Goal: Browse casually: Explore the website without a specific task or goal

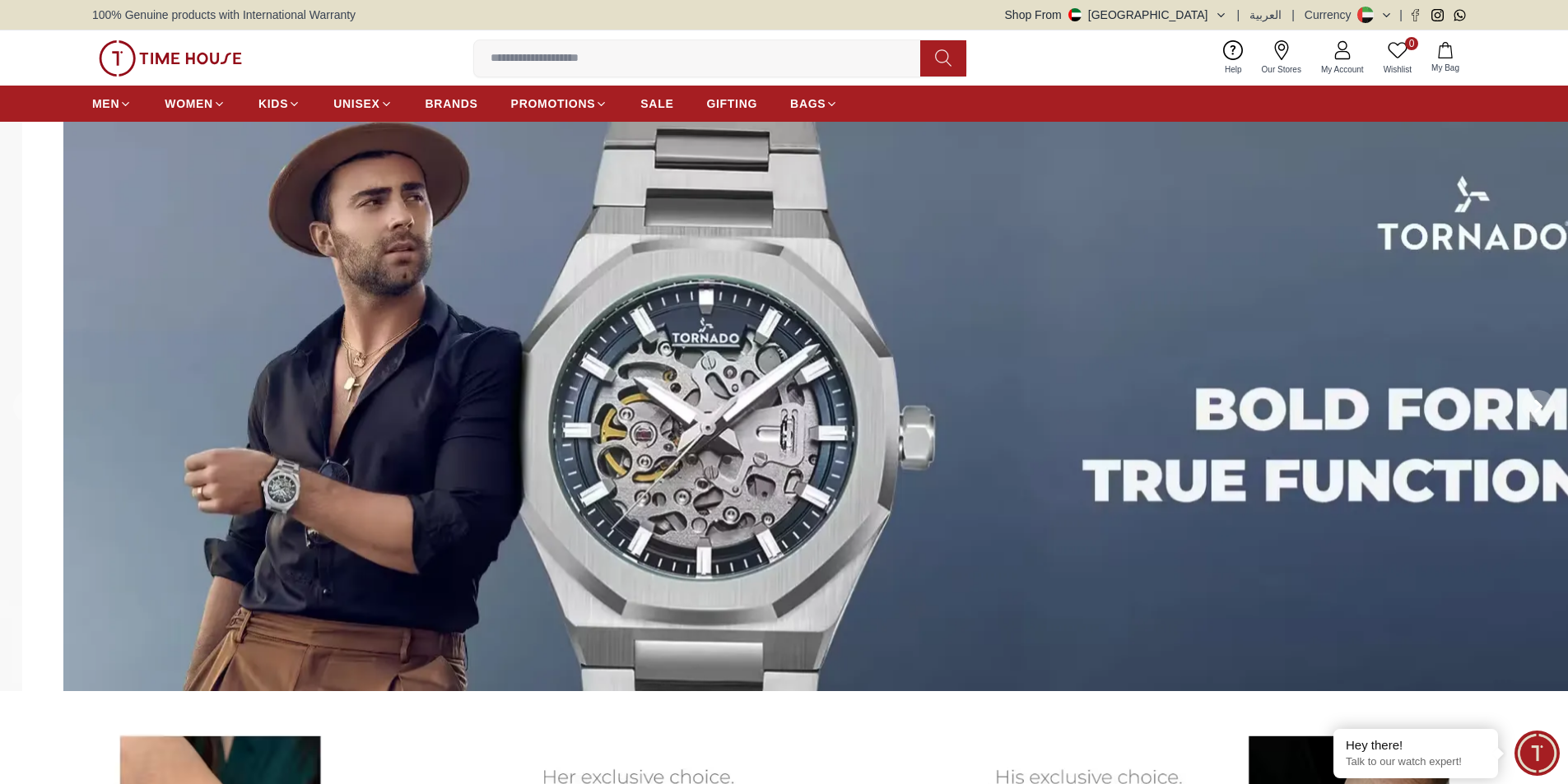
click at [1321, 416] on img at bounding box center [847, 407] width 1568 height 571
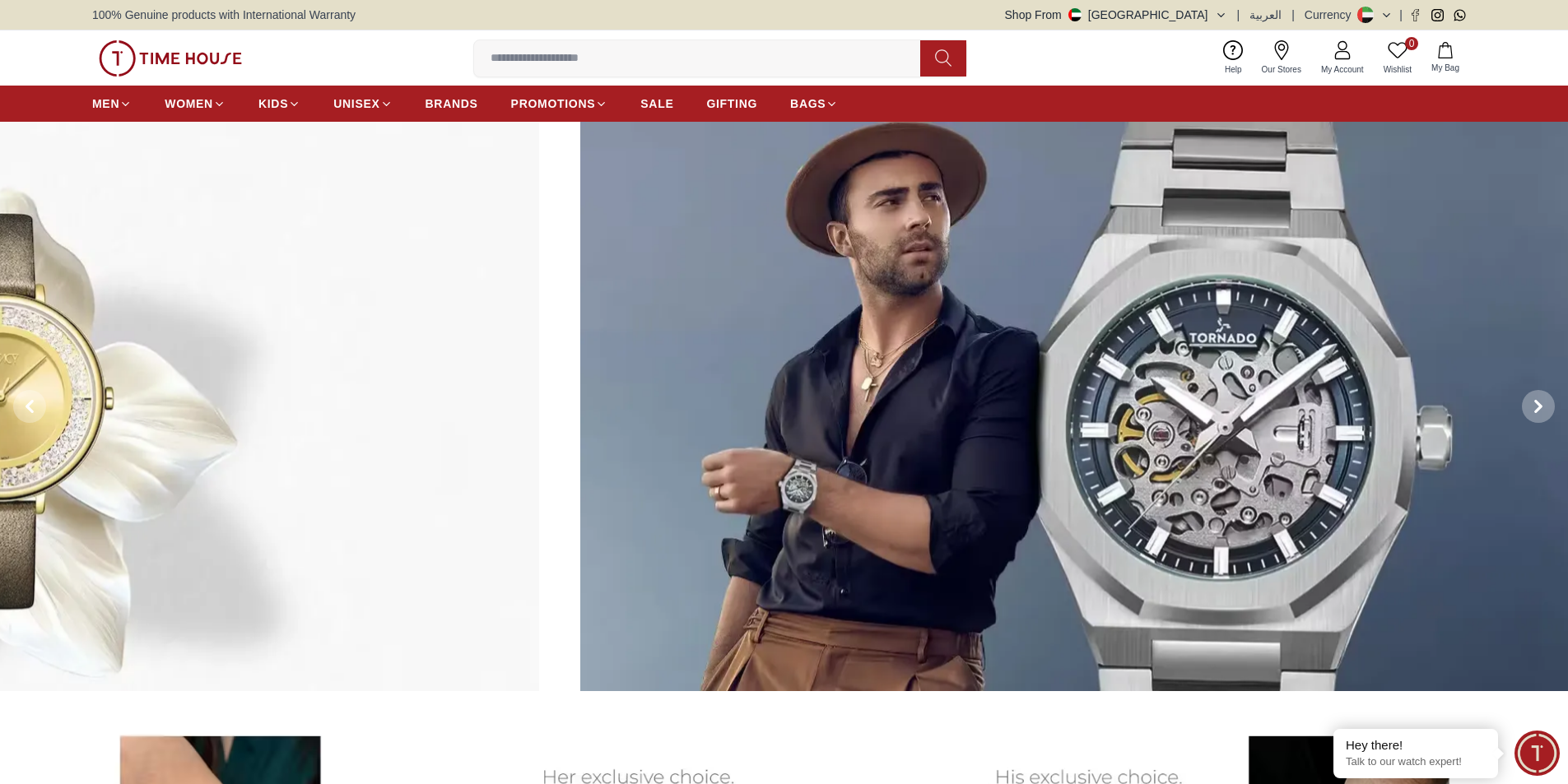
click at [1303, 395] on img at bounding box center [1364, 407] width 1568 height 571
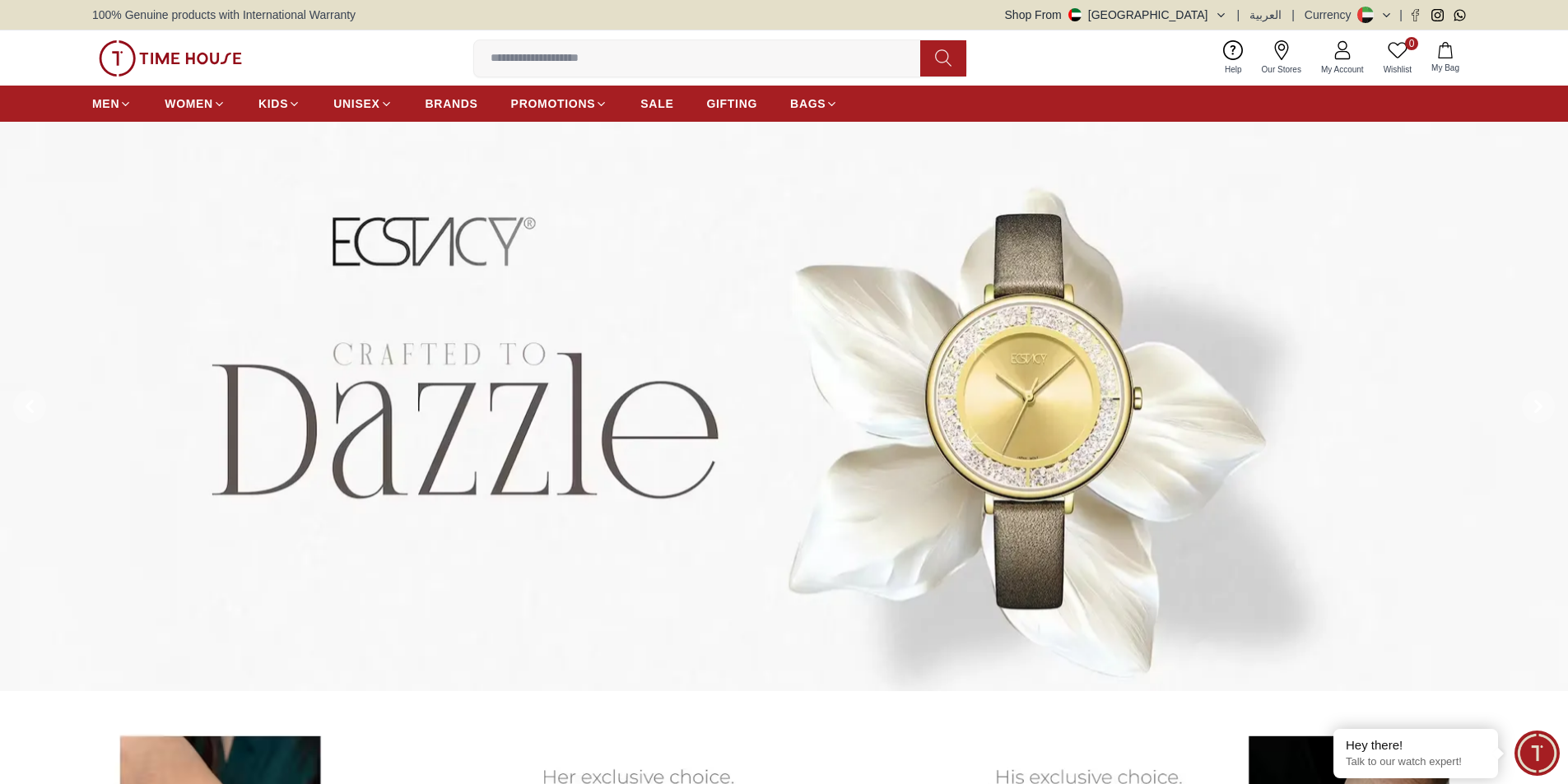
click at [729, 398] on img at bounding box center [784, 407] width 1568 height 571
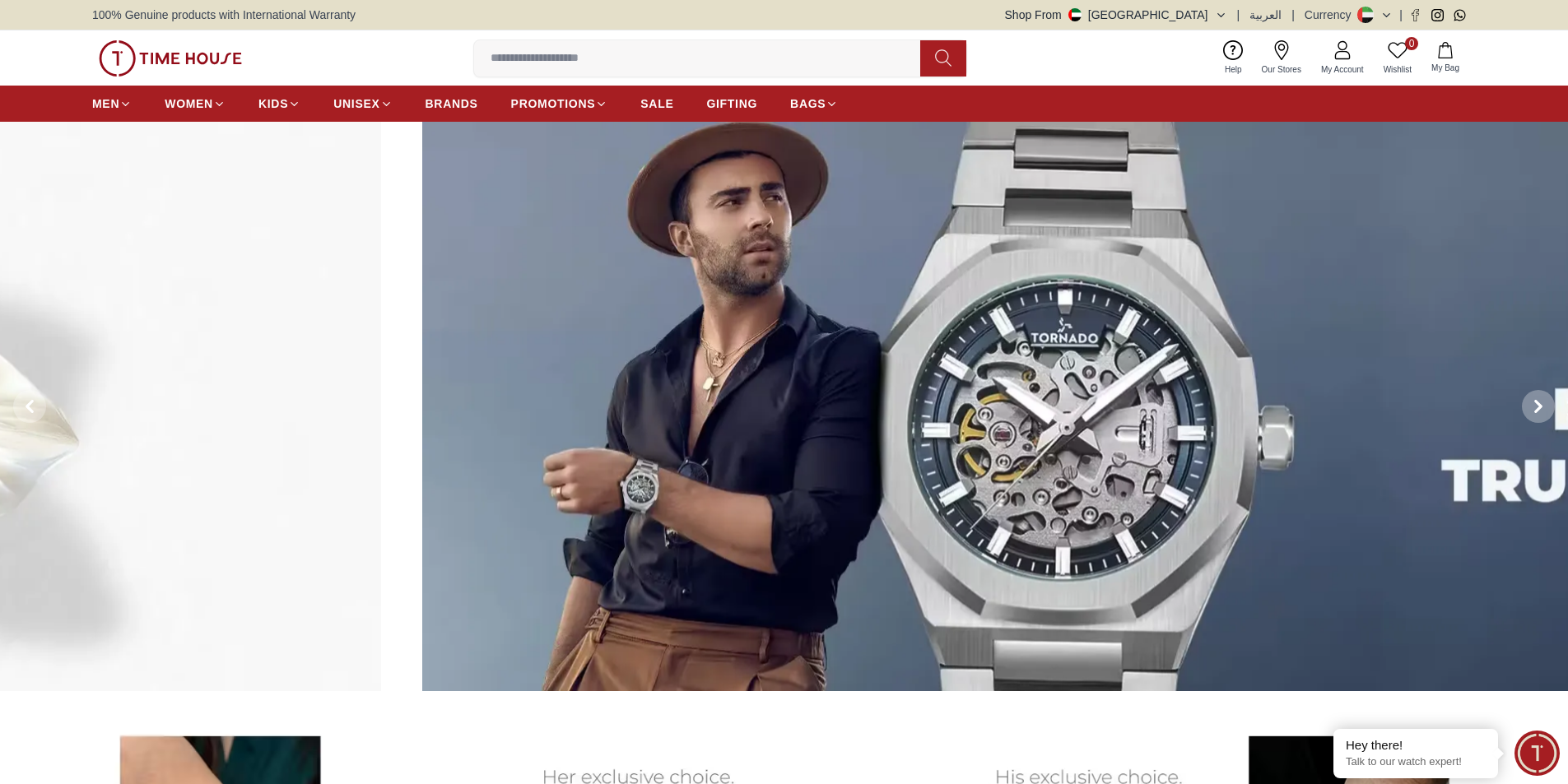
click at [1193, 412] on img at bounding box center [1206, 407] width 1568 height 571
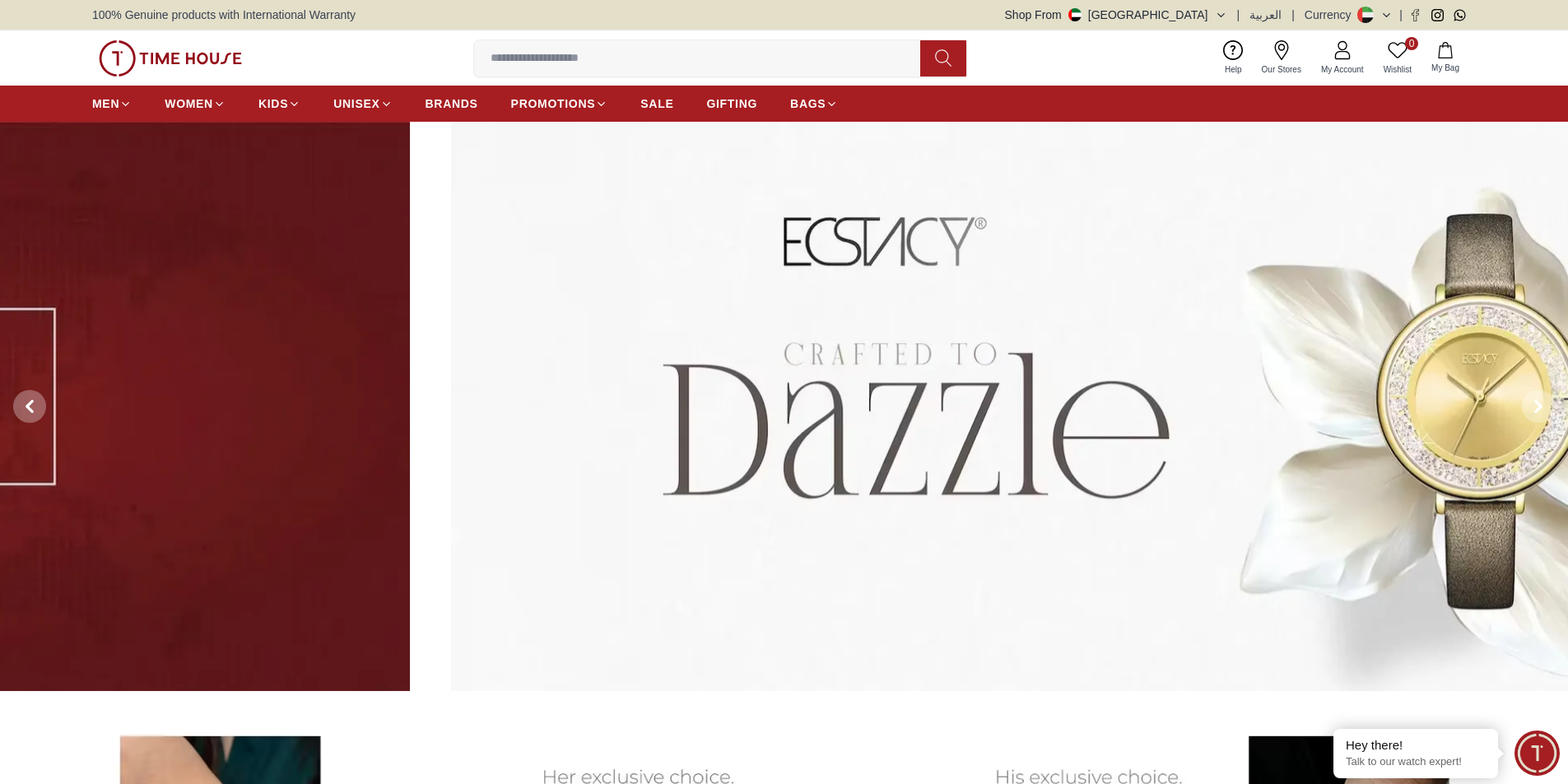
click at [1169, 402] on img at bounding box center [1235, 407] width 1568 height 571
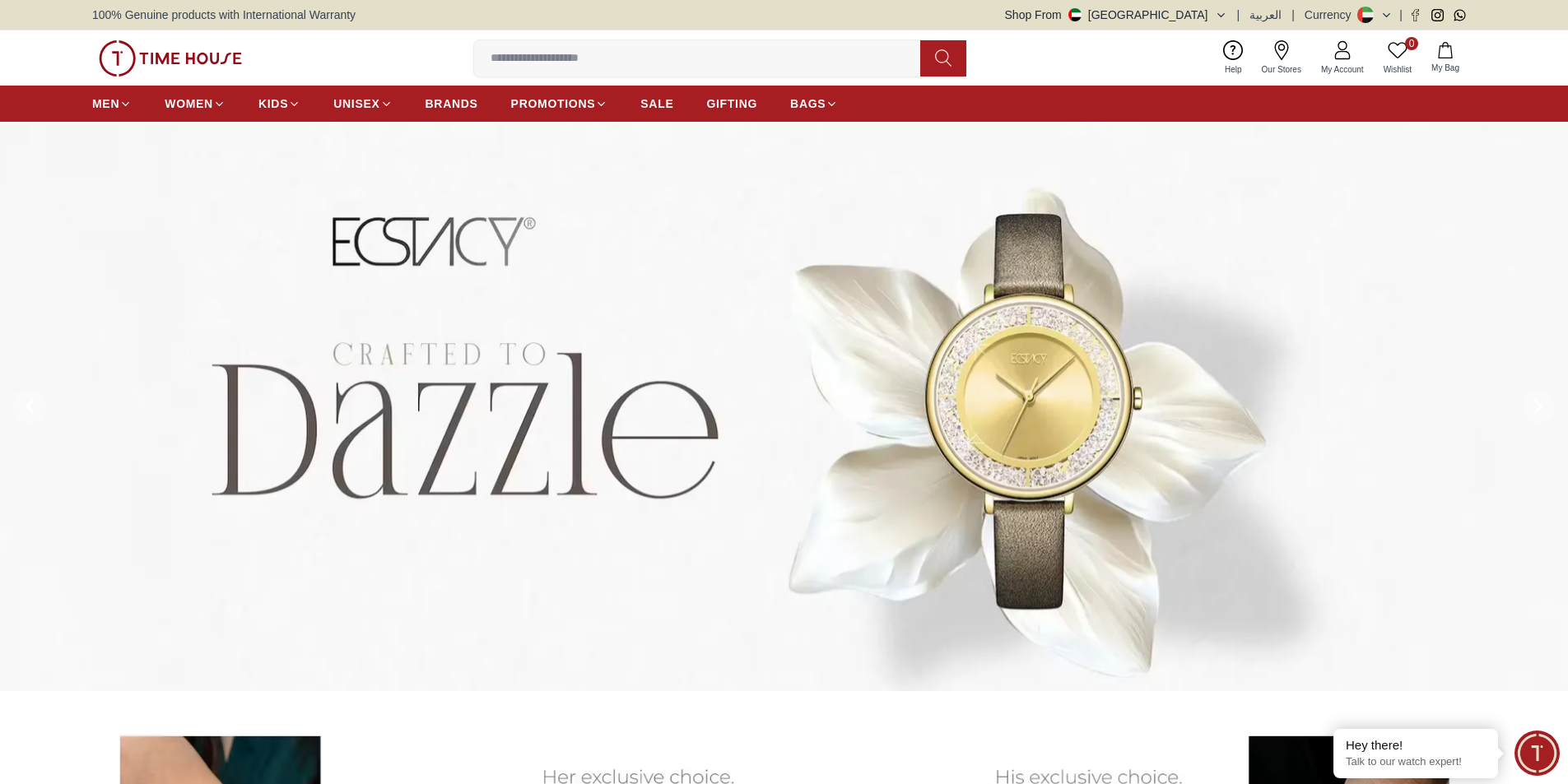
click at [991, 400] on img at bounding box center [784, 407] width 1568 height 571
click at [1304, 468] on img at bounding box center [784, 407] width 1568 height 571
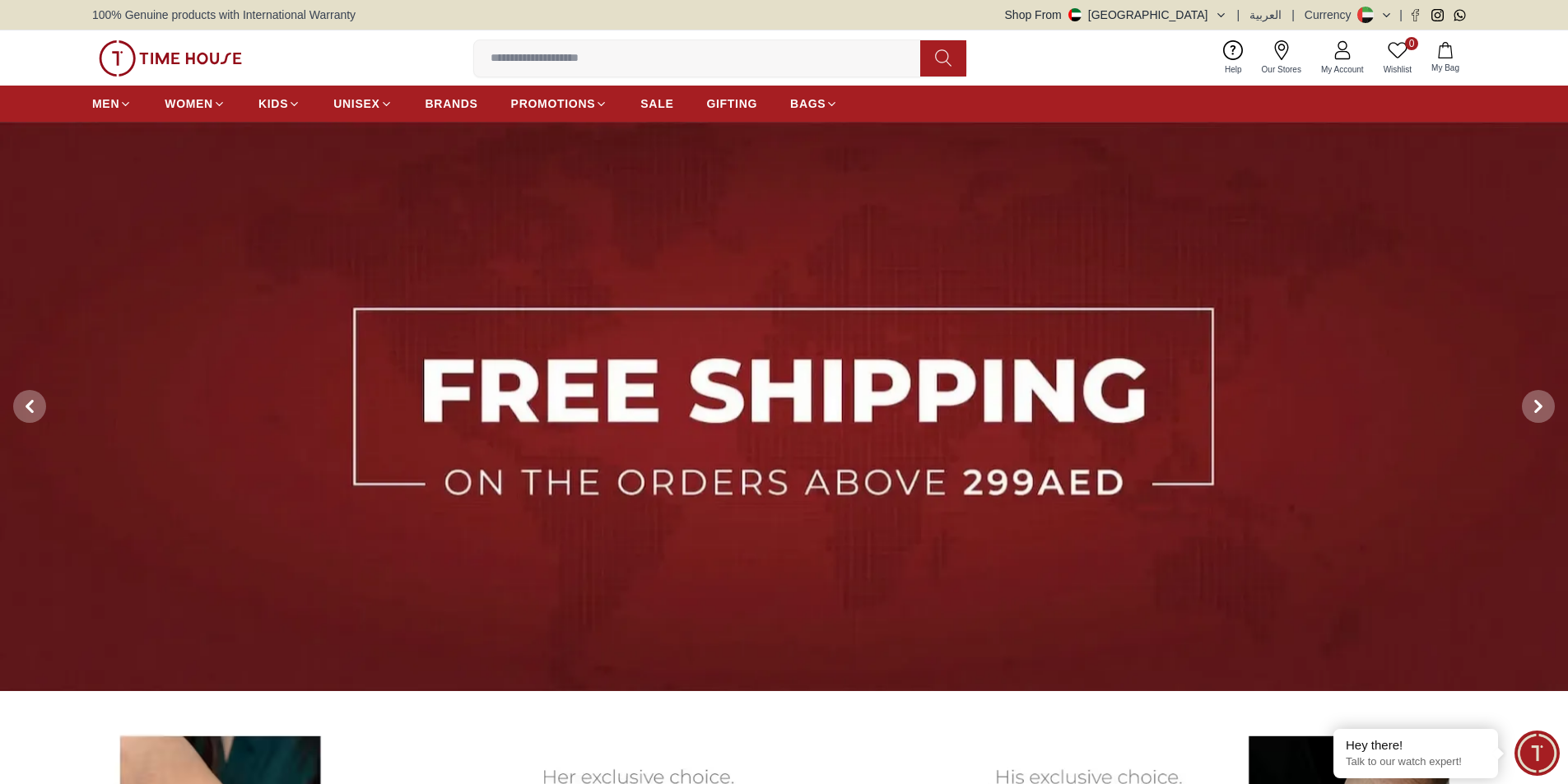
click at [1139, 370] on img at bounding box center [784, 407] width 1568 height 571
click at [946, 454] on img at bounding box center [784, 407] width 1568 height 571
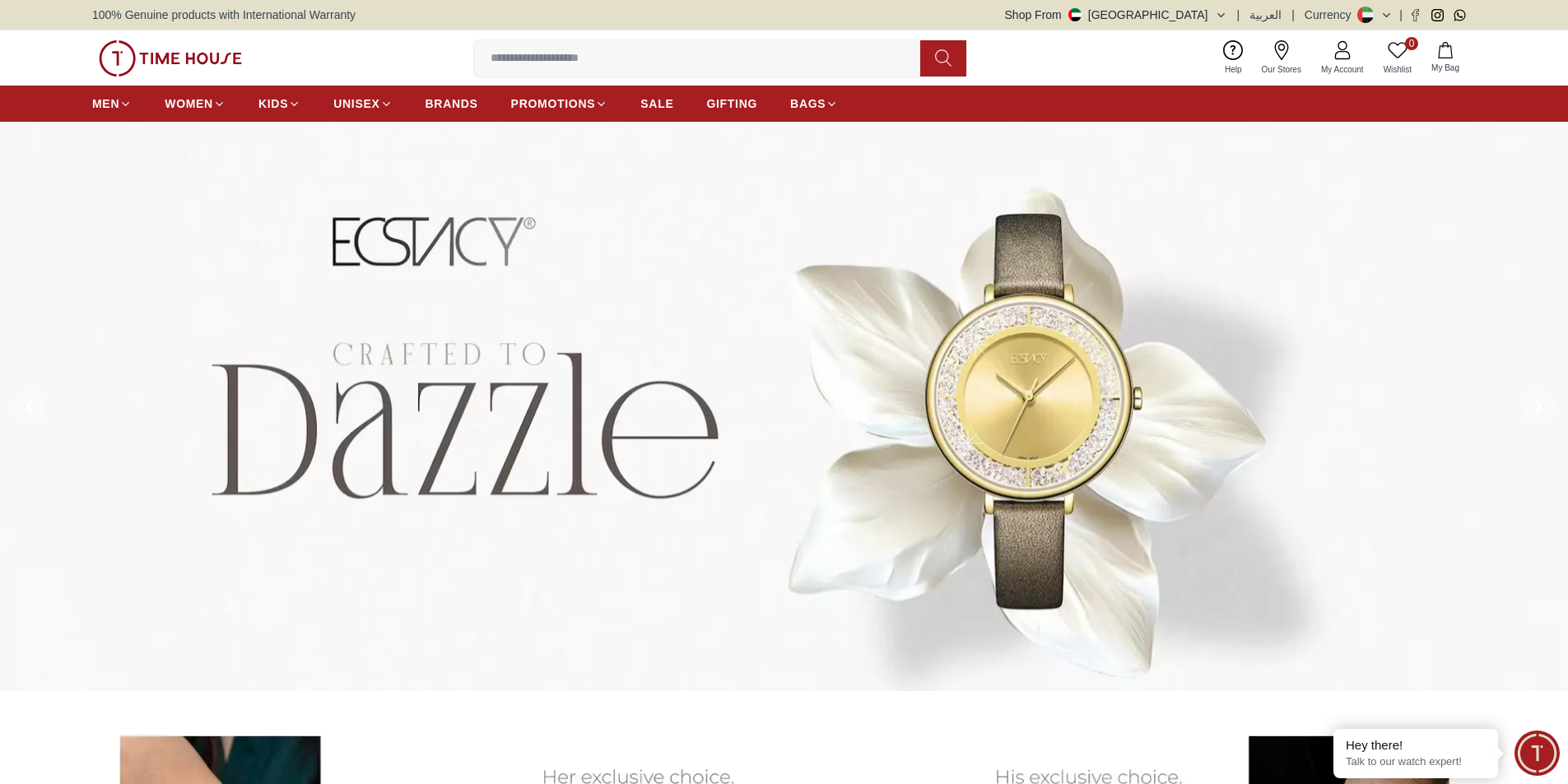
click at [936, 424] on img at bounding box center [784, 407] width 1568 height 571
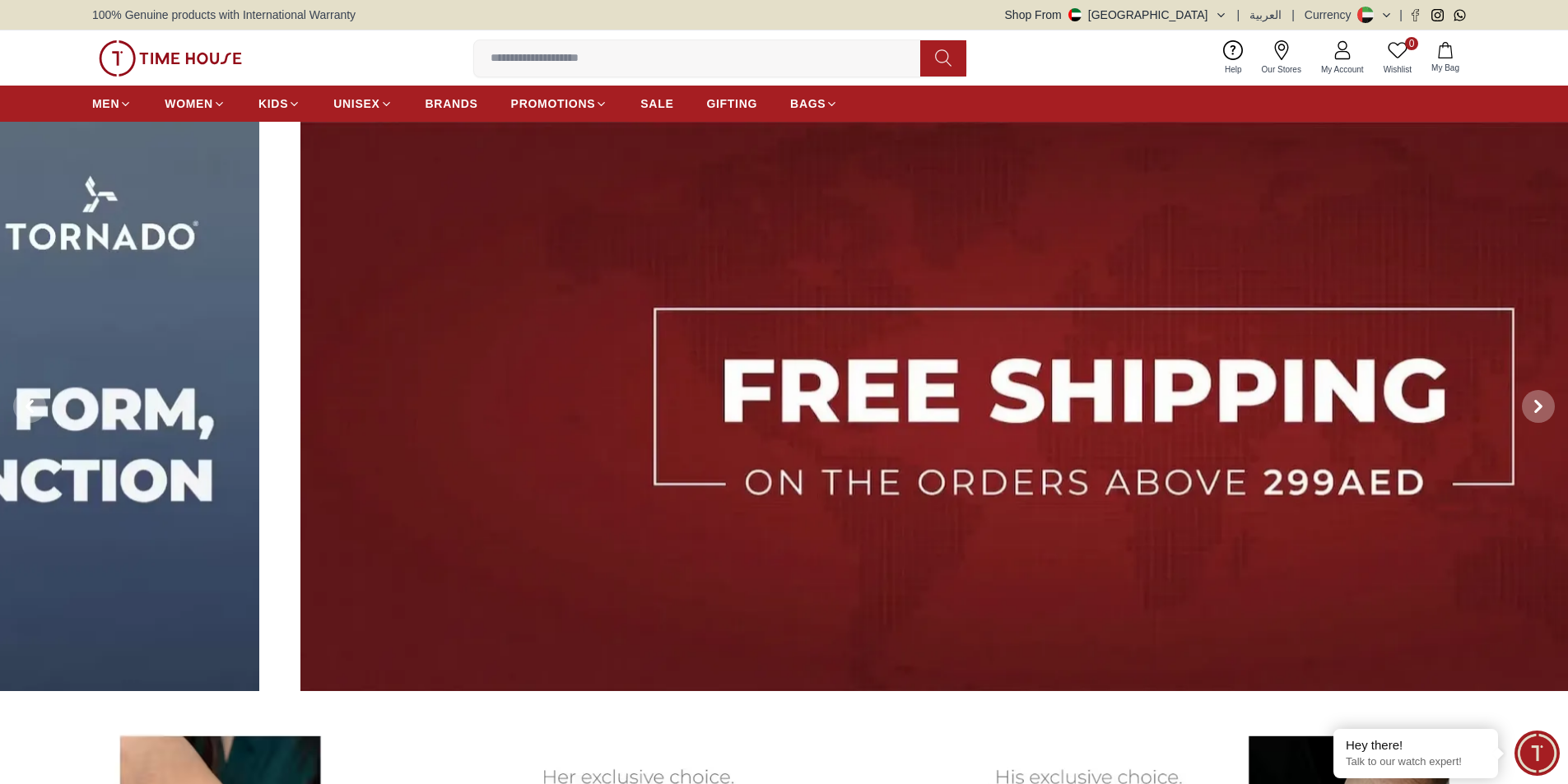
click at [1341, 340] on img at bounding box center [1084, 407] width 1568 height 571
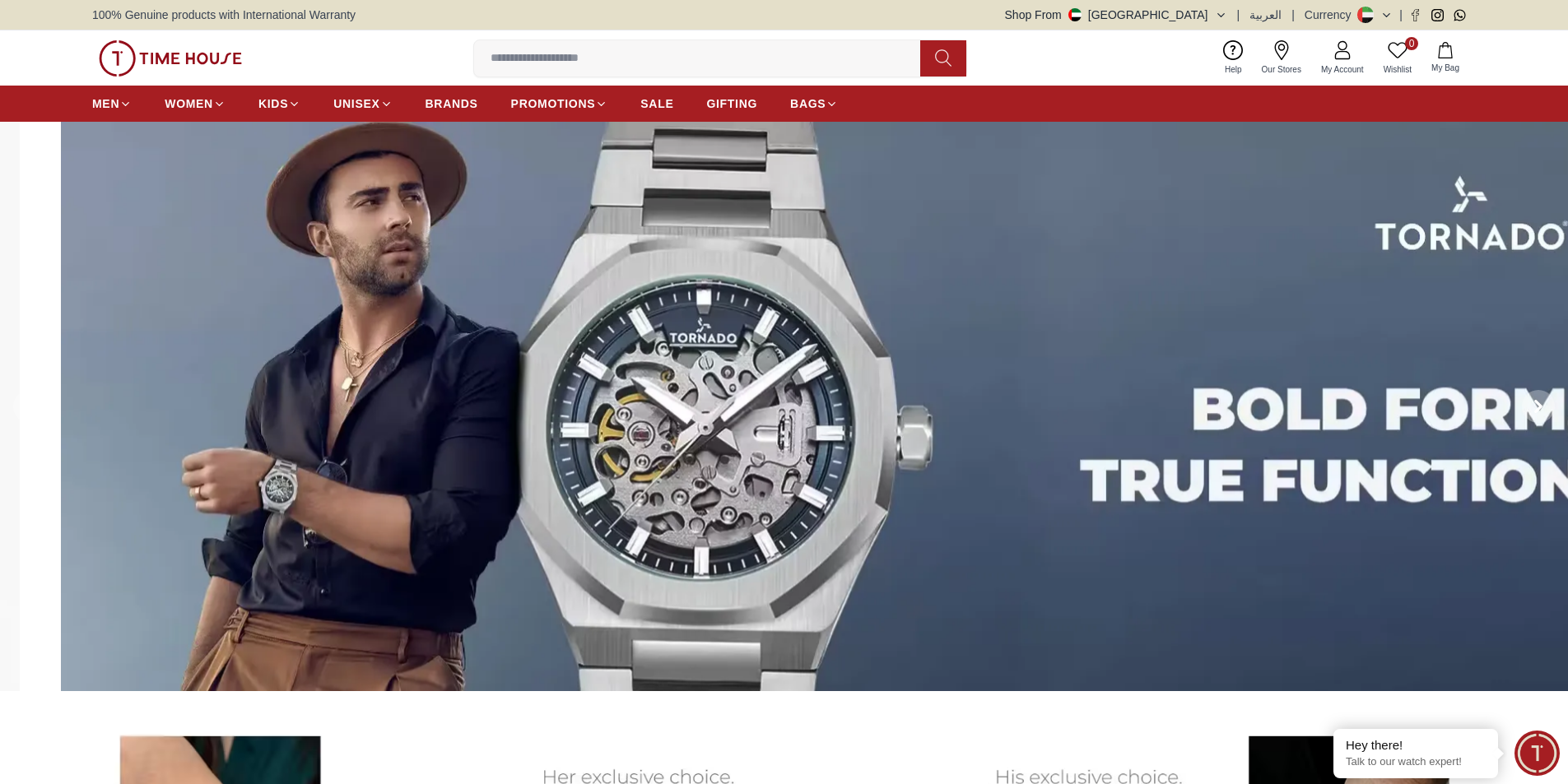
click at [1281, 390] on img at bounding box center [844, 407] width 1568 height 571
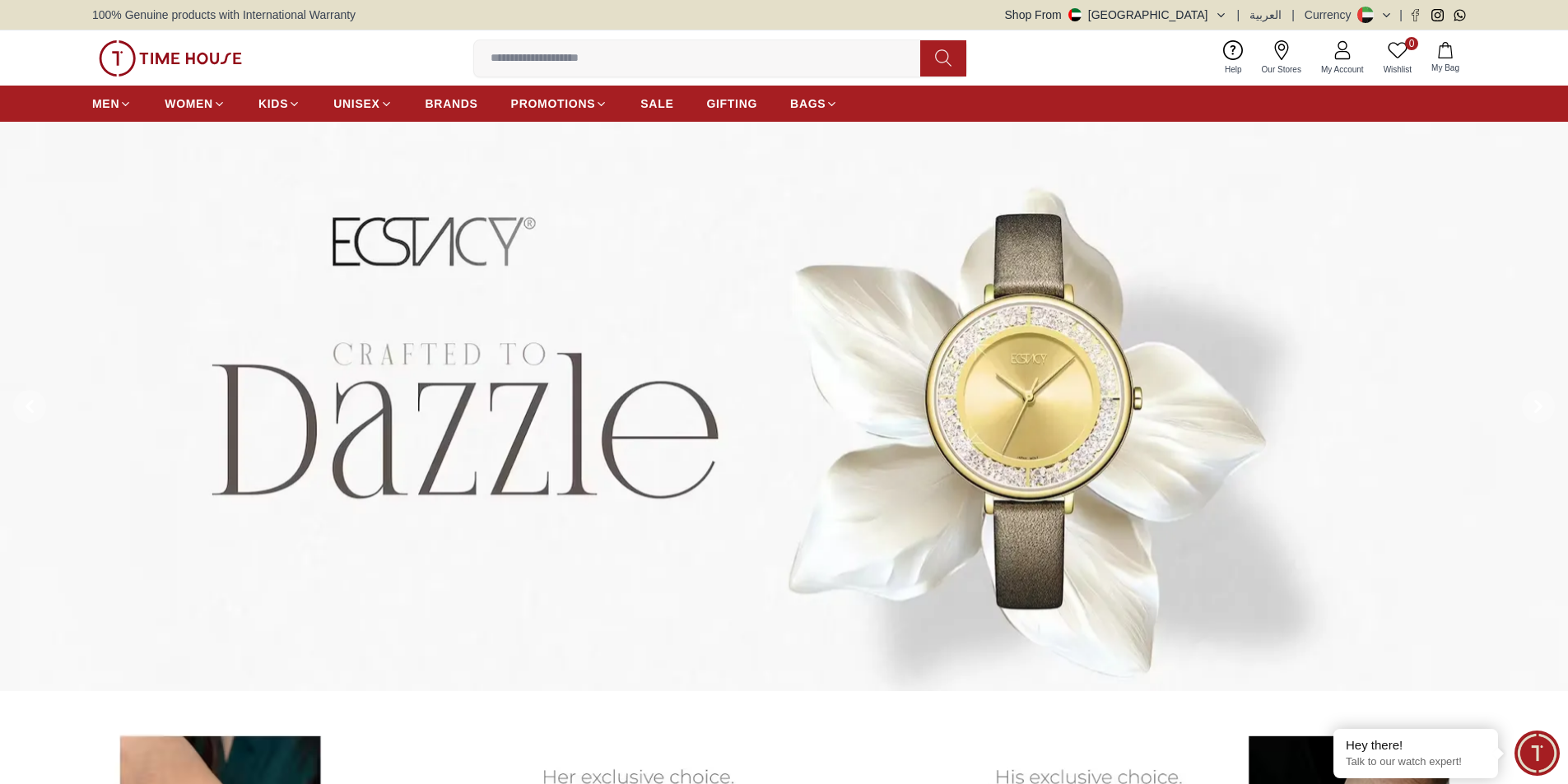
click at [1303, 359] on img at bounding box center [784, 407] width 1568 height 571
